Goal: Entertainment & Leisure: Consume media (video, audio)

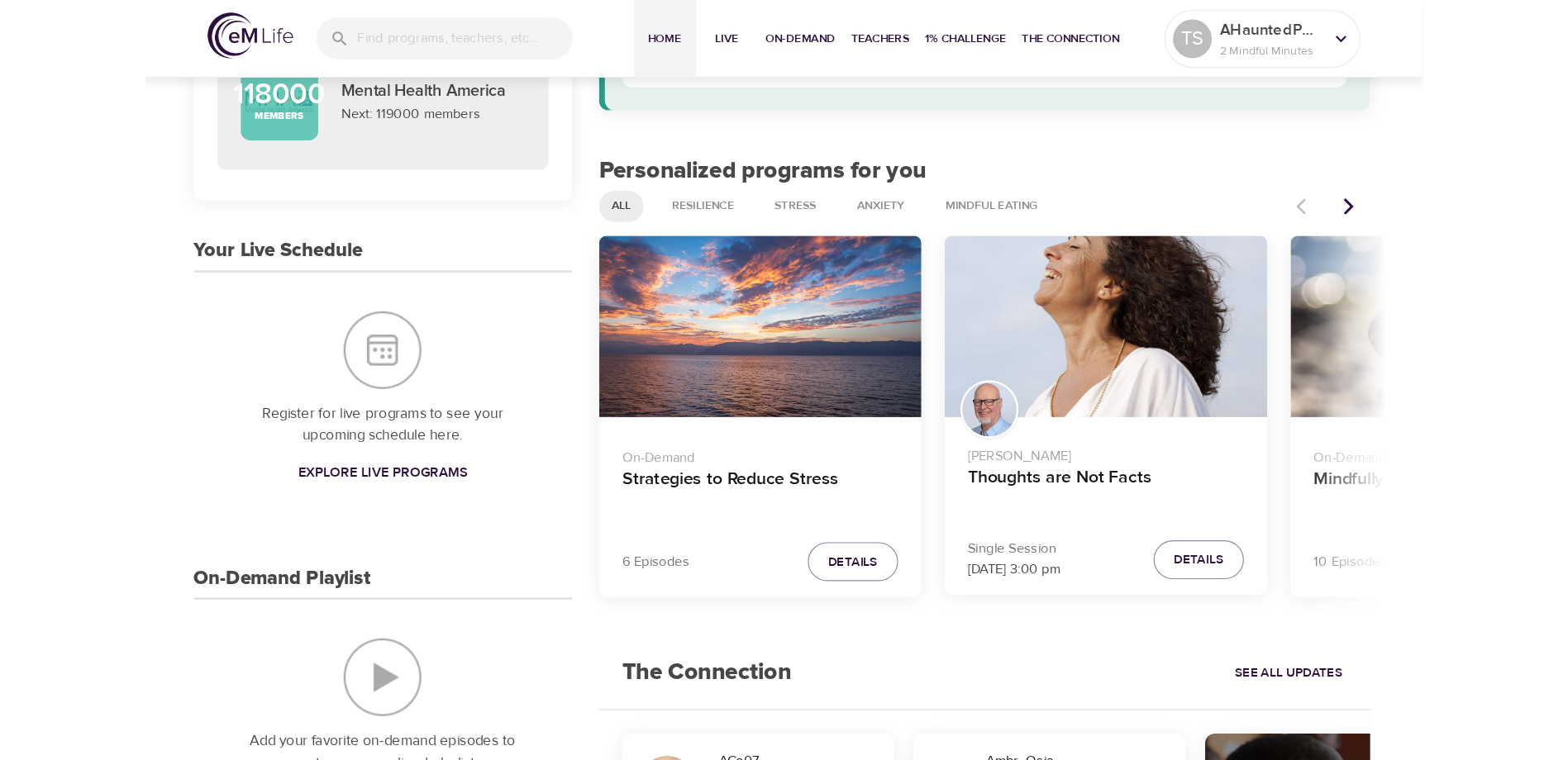
scroll to position [248, 0]
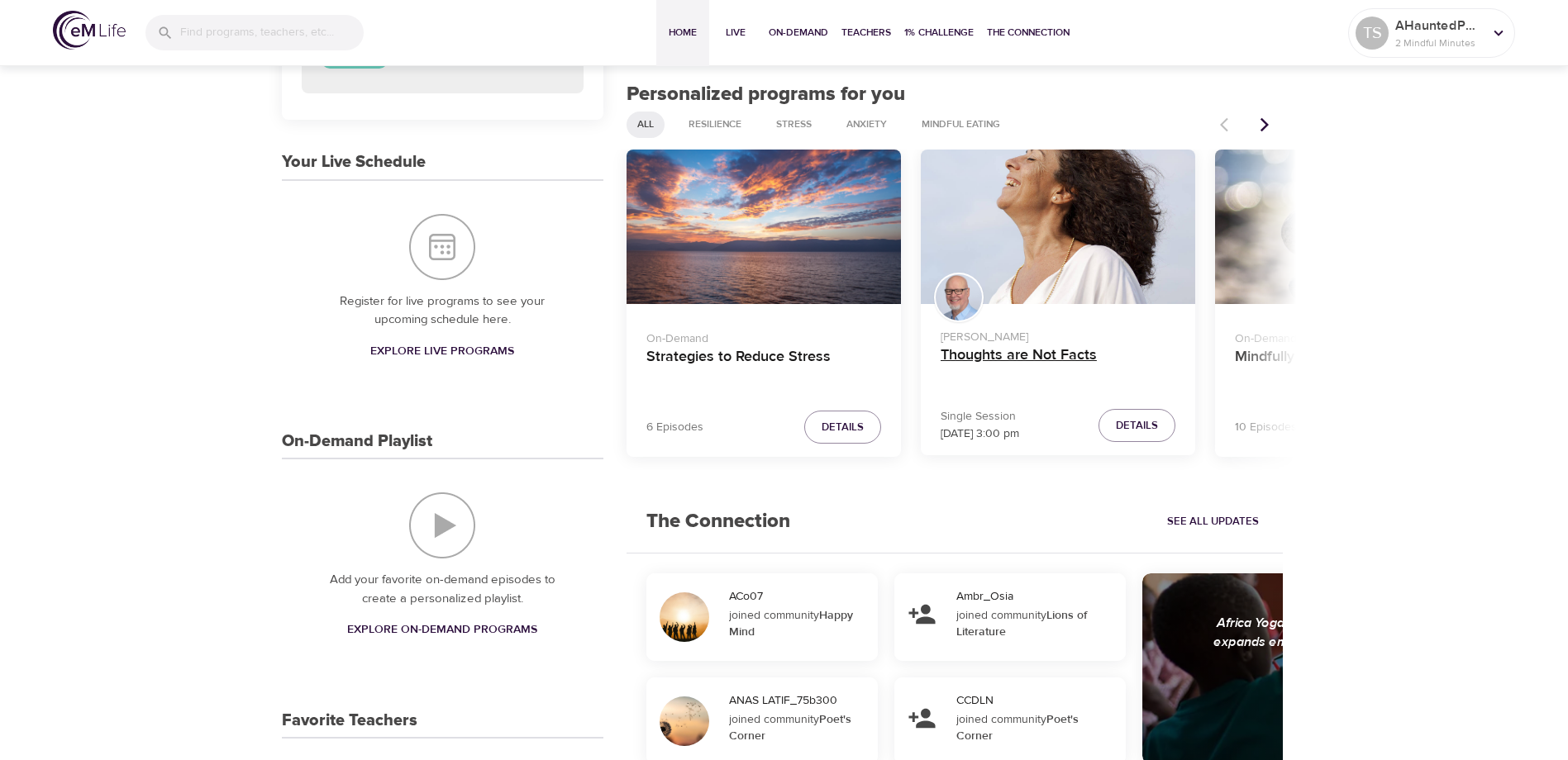
click at [1023, 358] on h4 "Thoughts are Not Facts" at bounding box center [1058, 366] width 235 height 40
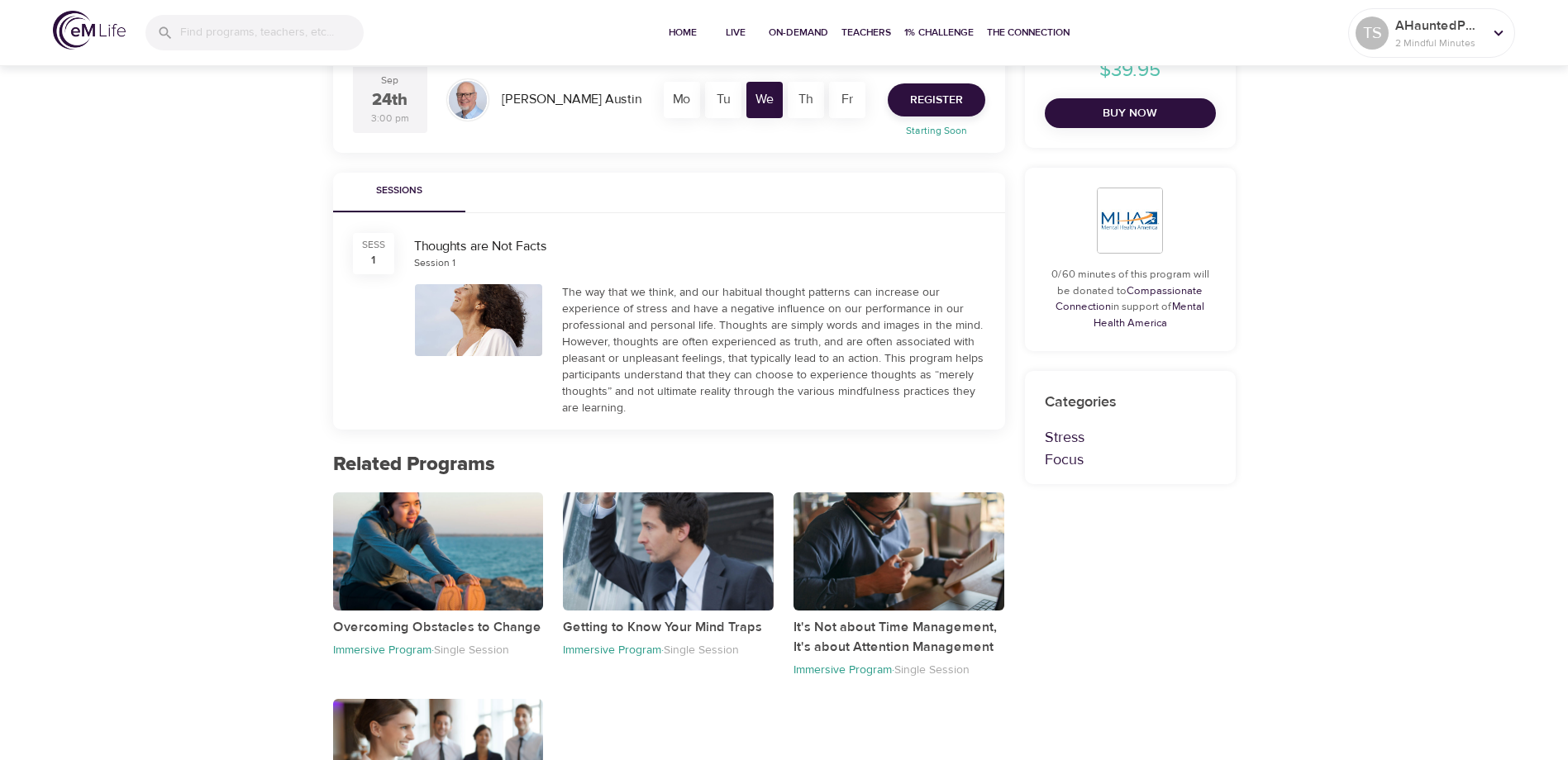
scroll to position [165, 0]
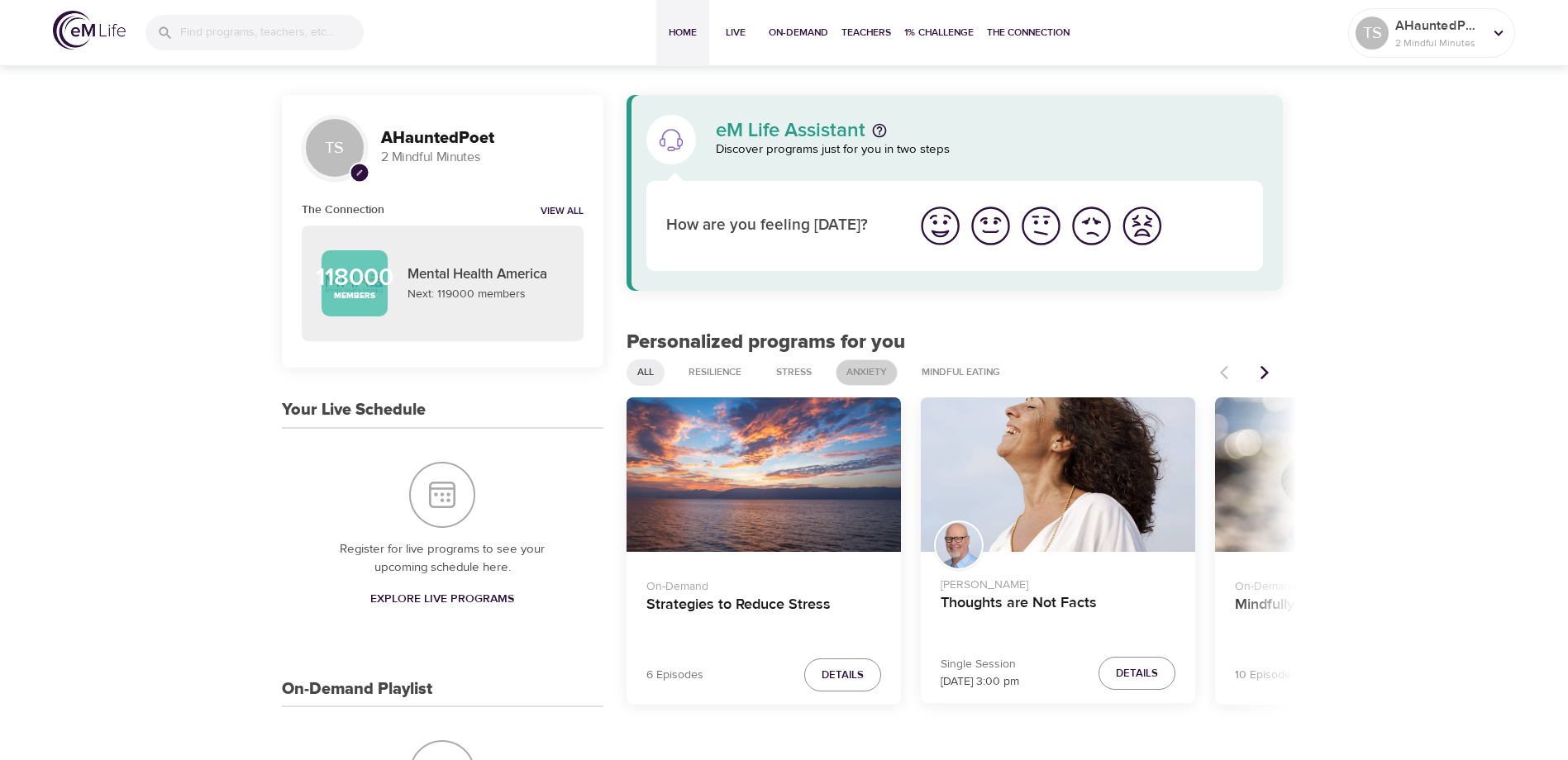
click at [870, 377] on span "Anxiety" at bounding box center [867, 372] width 60 height 14
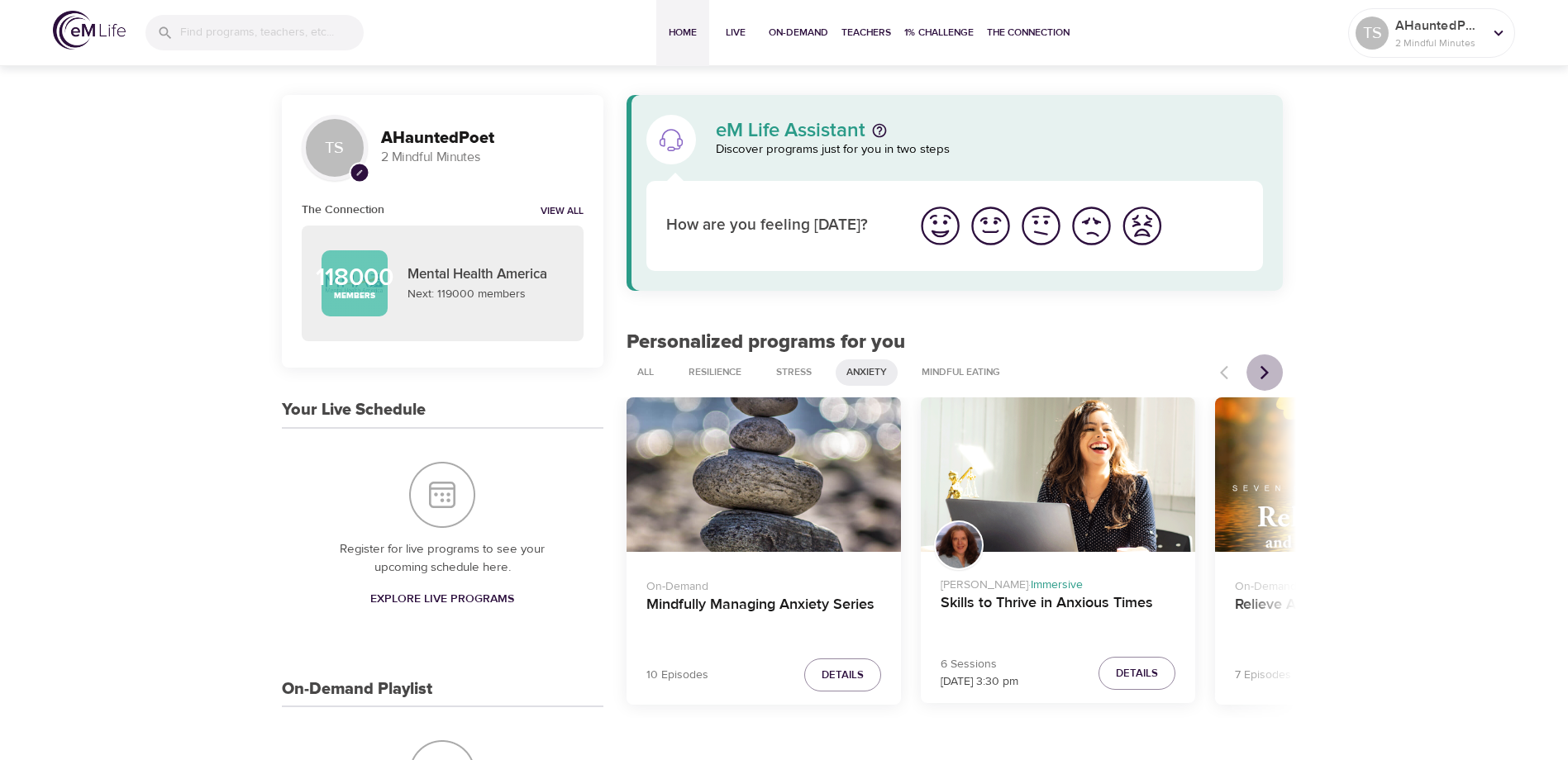
click at [1086, 377] on icon "Next items" at bounding box center [1264, 372] width 16 height 16
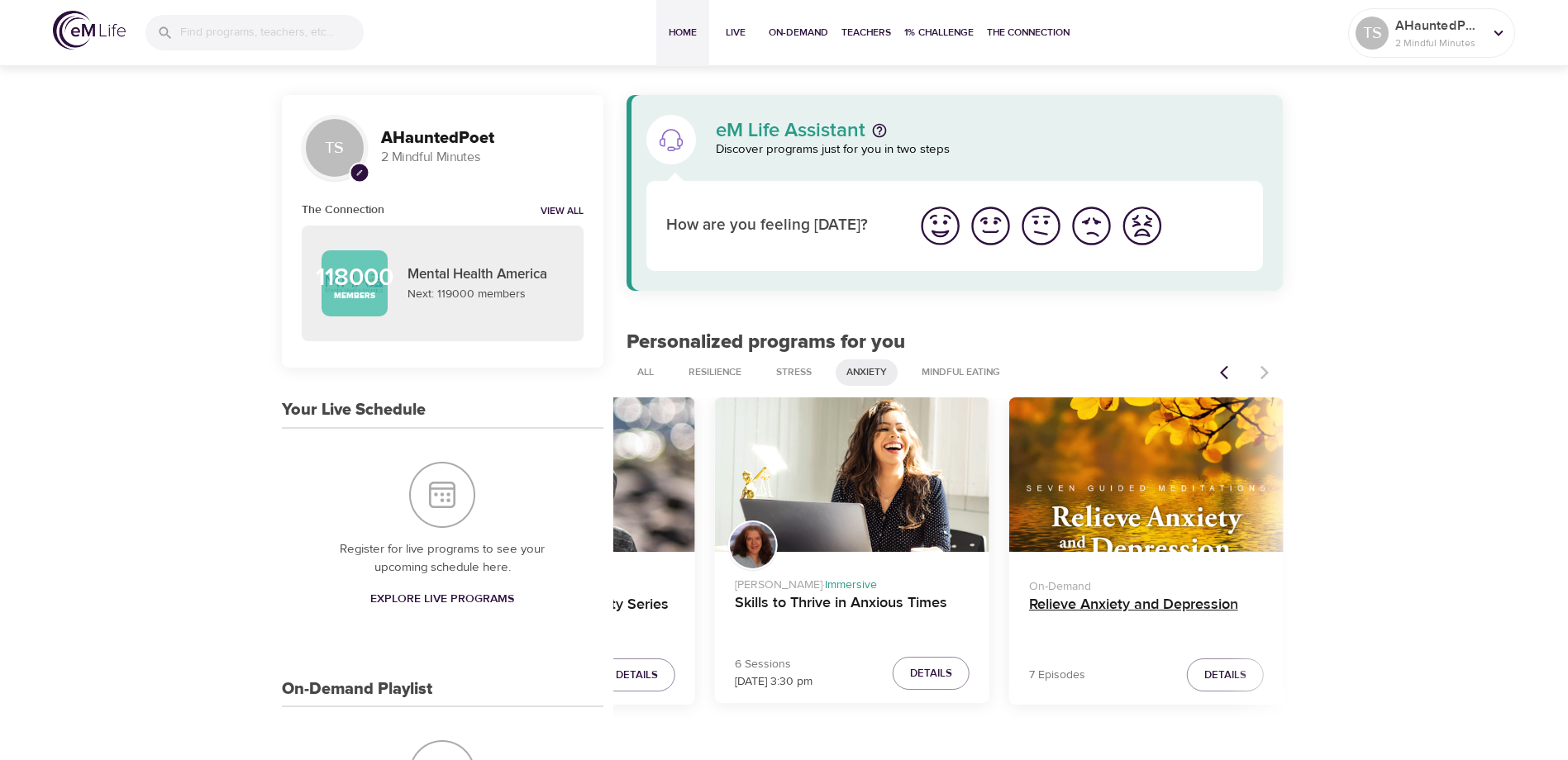
click at [1086, 607] on h4 "Relieve Anxiety and Depression" at bounding box center [1146, 616] width 235 height 40
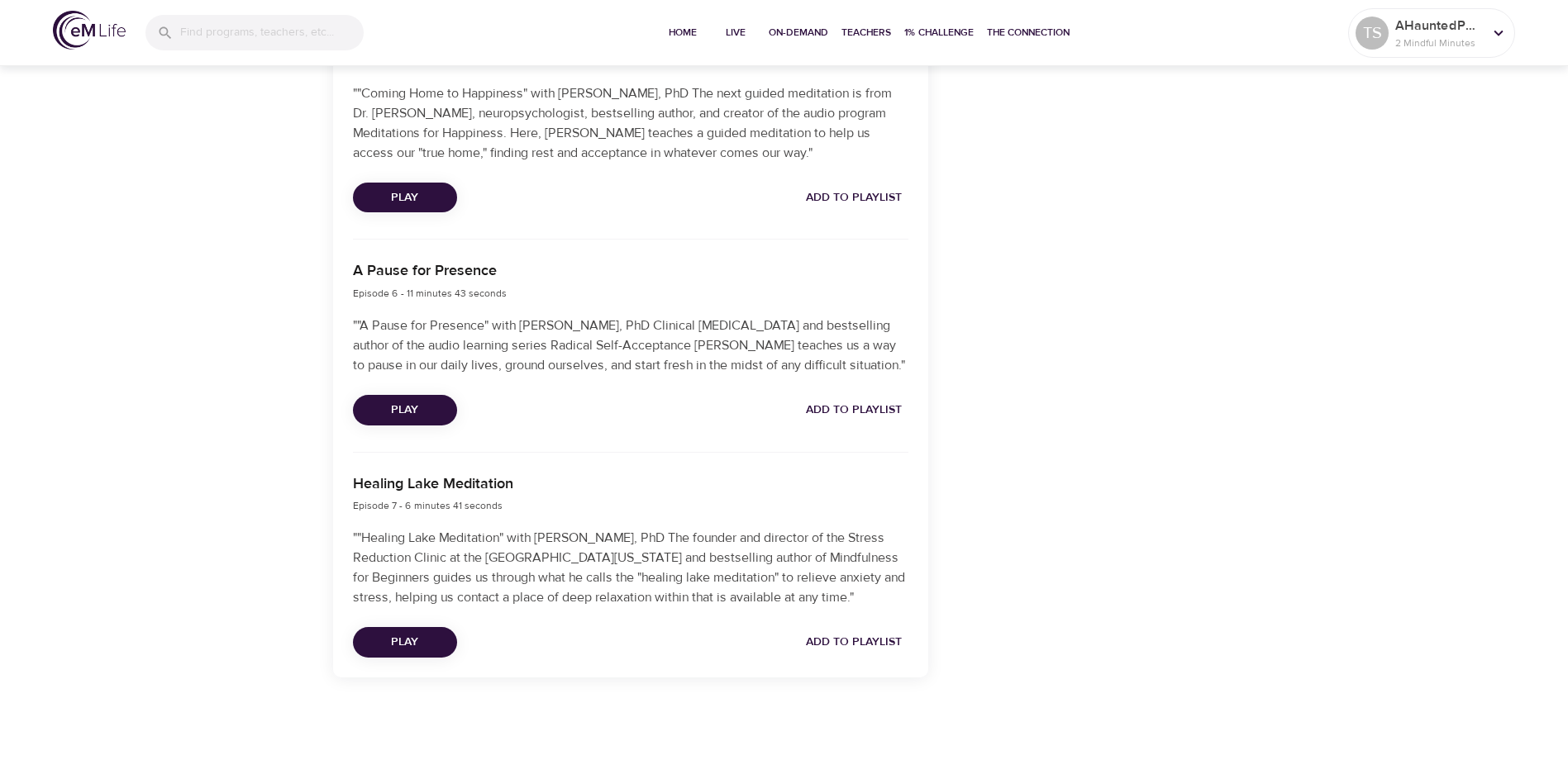
scroll to position [1574, 0]
click at [389, 644] on span "Play" at bounding box center [405, 643] width 78 height 21
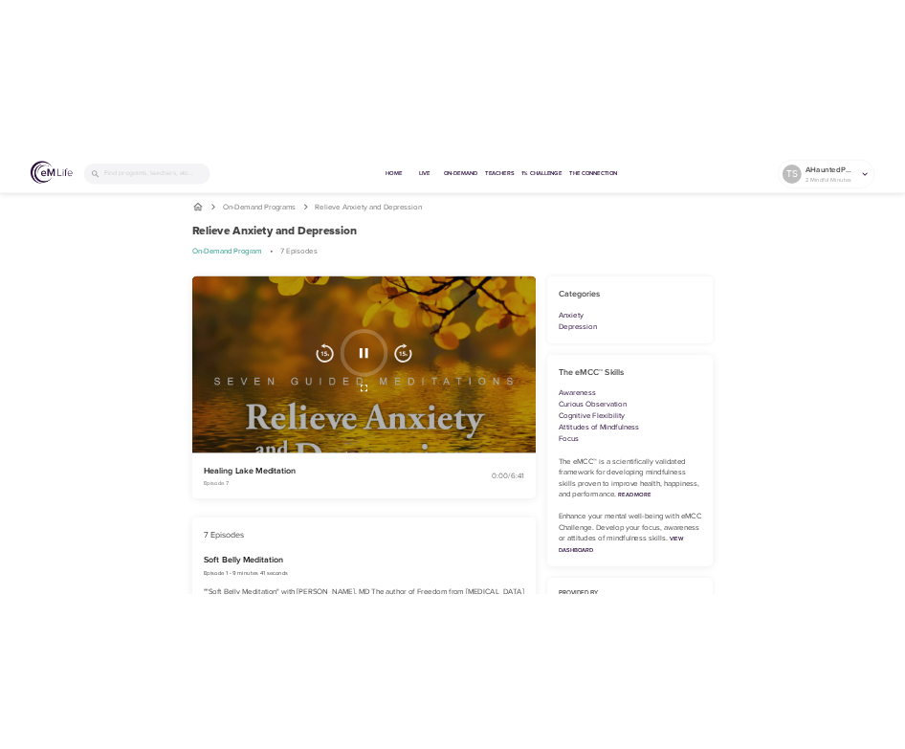
scroll to position [0, 0]
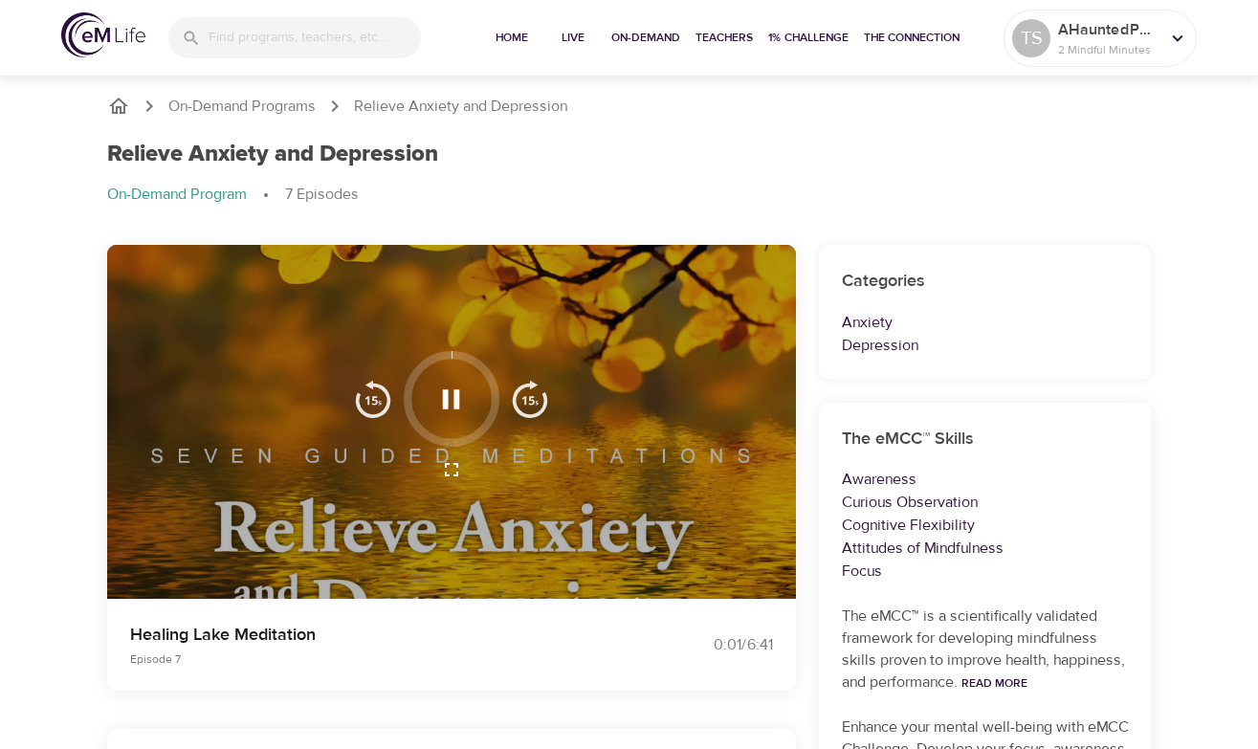
click at [446, 387] on icon "button" at bounding box center [450, 399] width 33 height 33
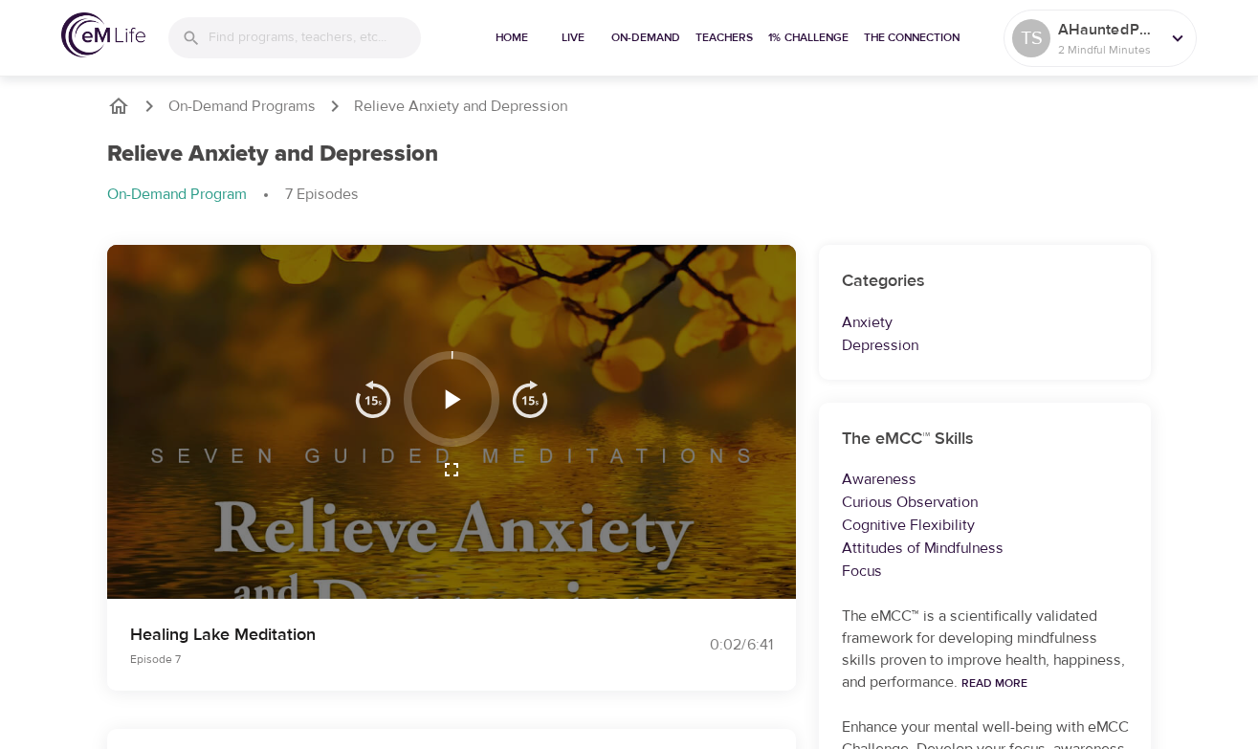
drag, startPoint x: 640, startPoint y: 135, endPoint x: 605, endPoint y: 140, distance: 35.7
click at [640, 135] on div "Relieve Anxiety and [MEDICAL_DATA] On-Demand Program 7 Episodes" at bounding box center [630, 181] width 1068 height 104
click at [457, 409] on icon "button" at bounding box center [450, 399] width 33 height 33
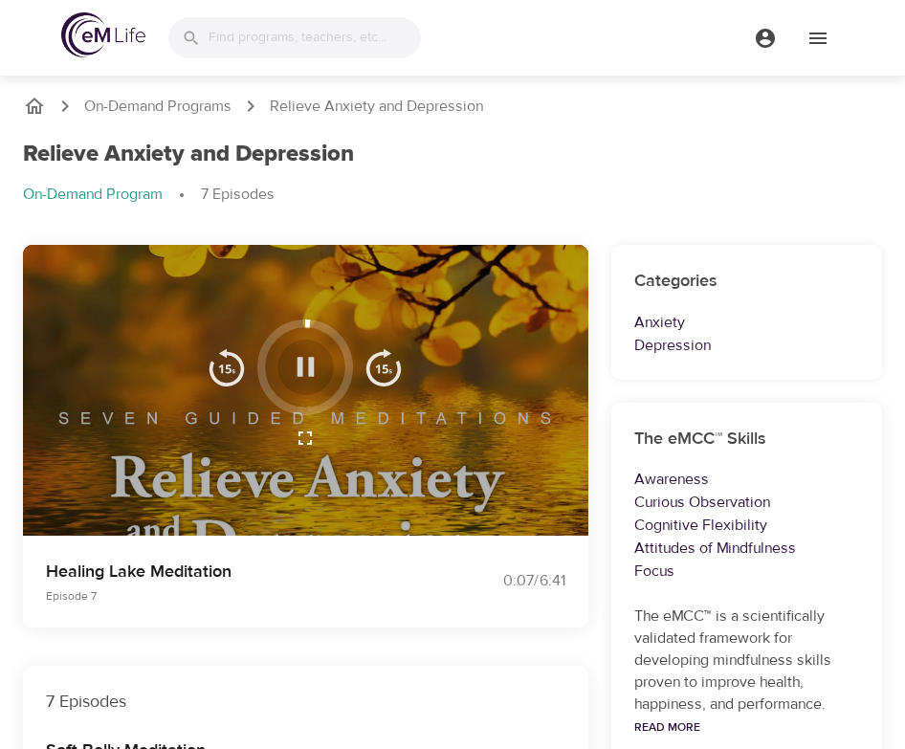
click at [299, 367] on icon "button" at bounding box center [306, 367] width 17 height 19
